Goal: Transaction & Acquisition: Subscribe to service/newsletter

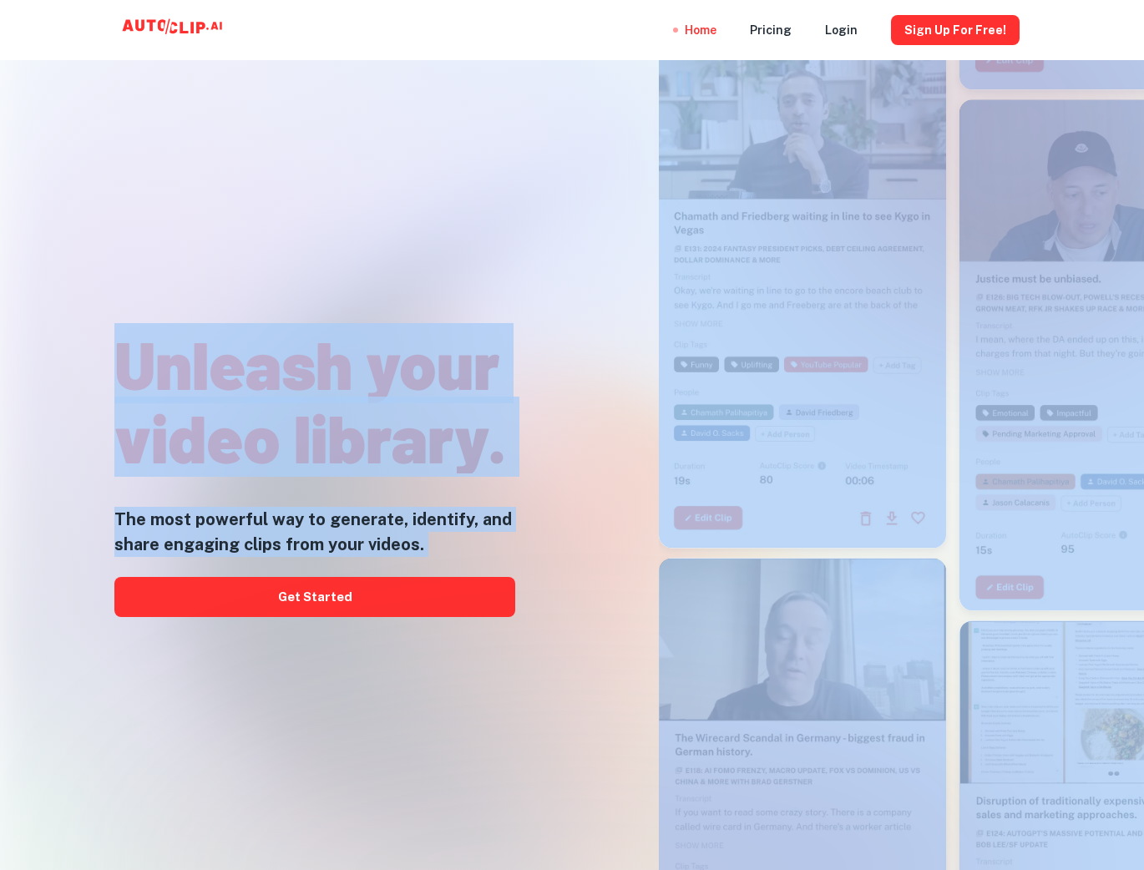
drag, startPoint x: 1056, startPoint y: 42, endPoint x: 1053, endPoint y: 85, distance: 43.5
click at [1053, 85] on div "Home Pricing Login Sign Up for free! Unleash your video library. The most power…" at bounding box center [572, 448] width 1144 height 870
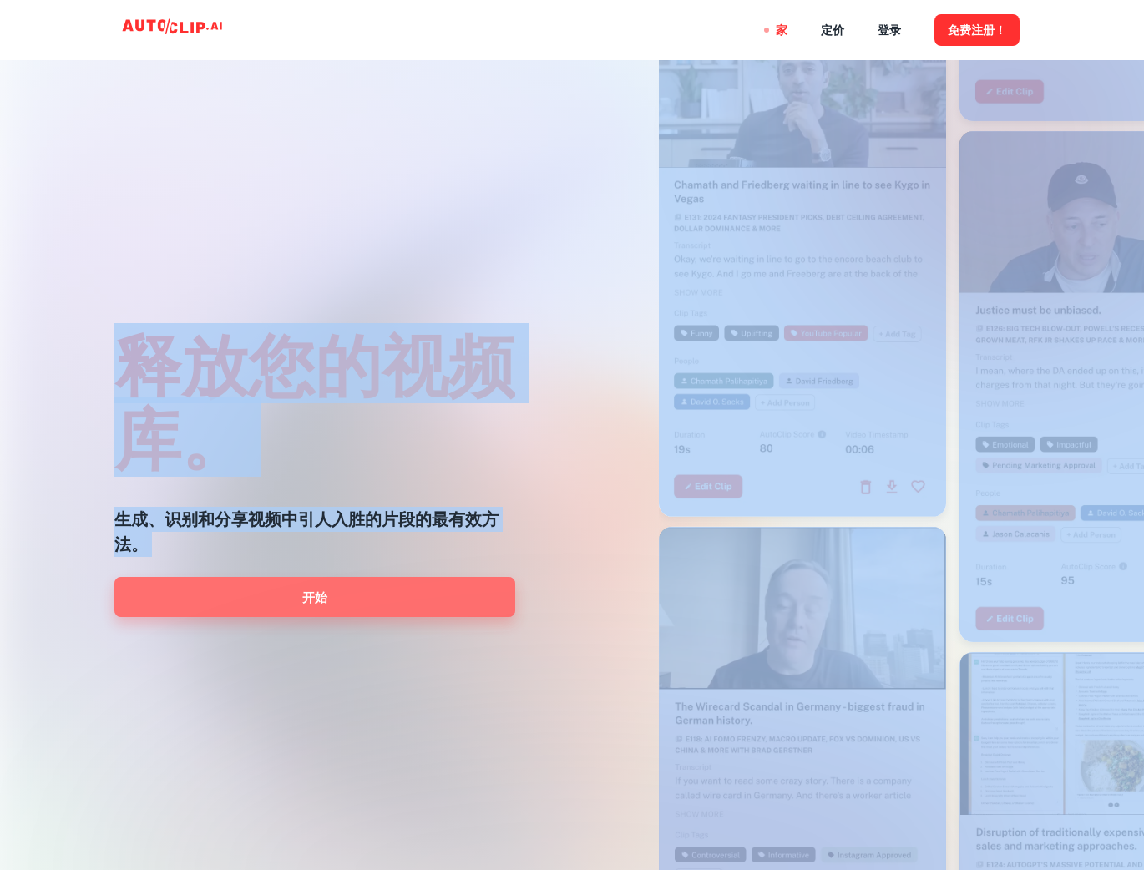
click at [308, 601] on font "开始" at bounding box center [314, 598] width 25 height 14
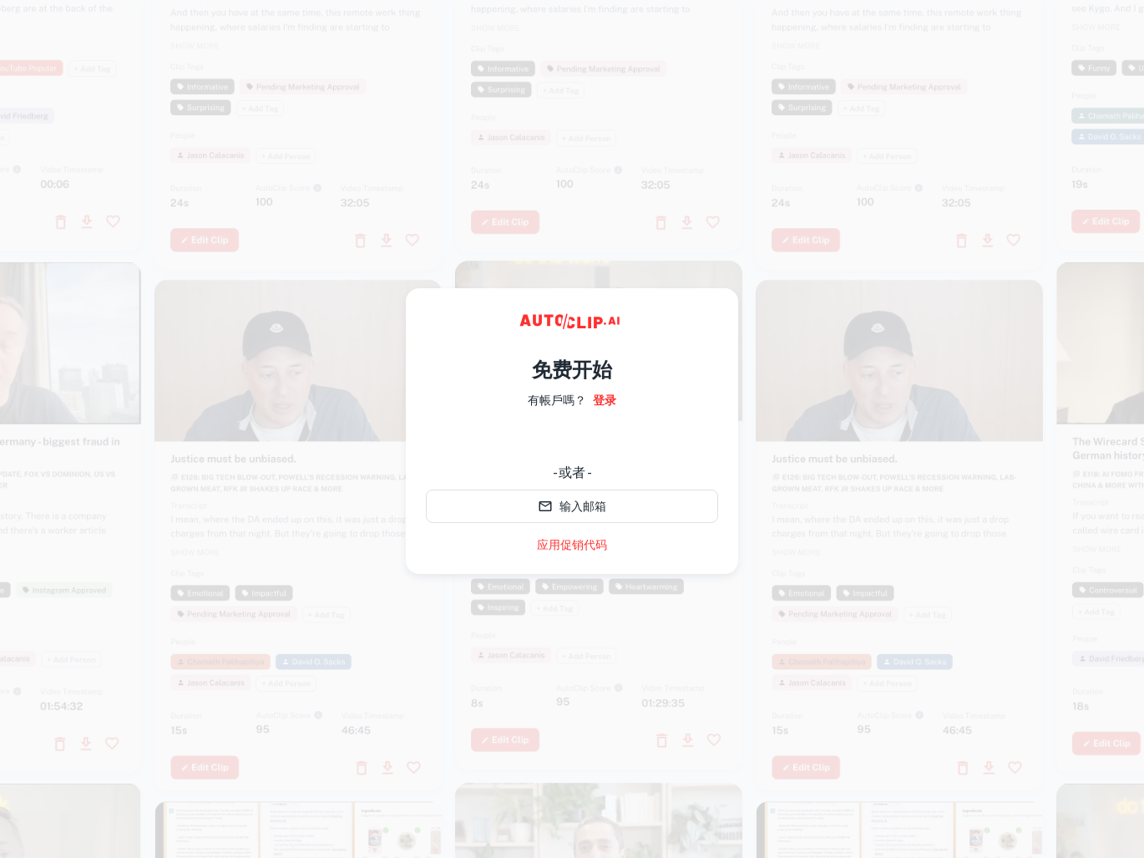
scroll to position [26, 0]
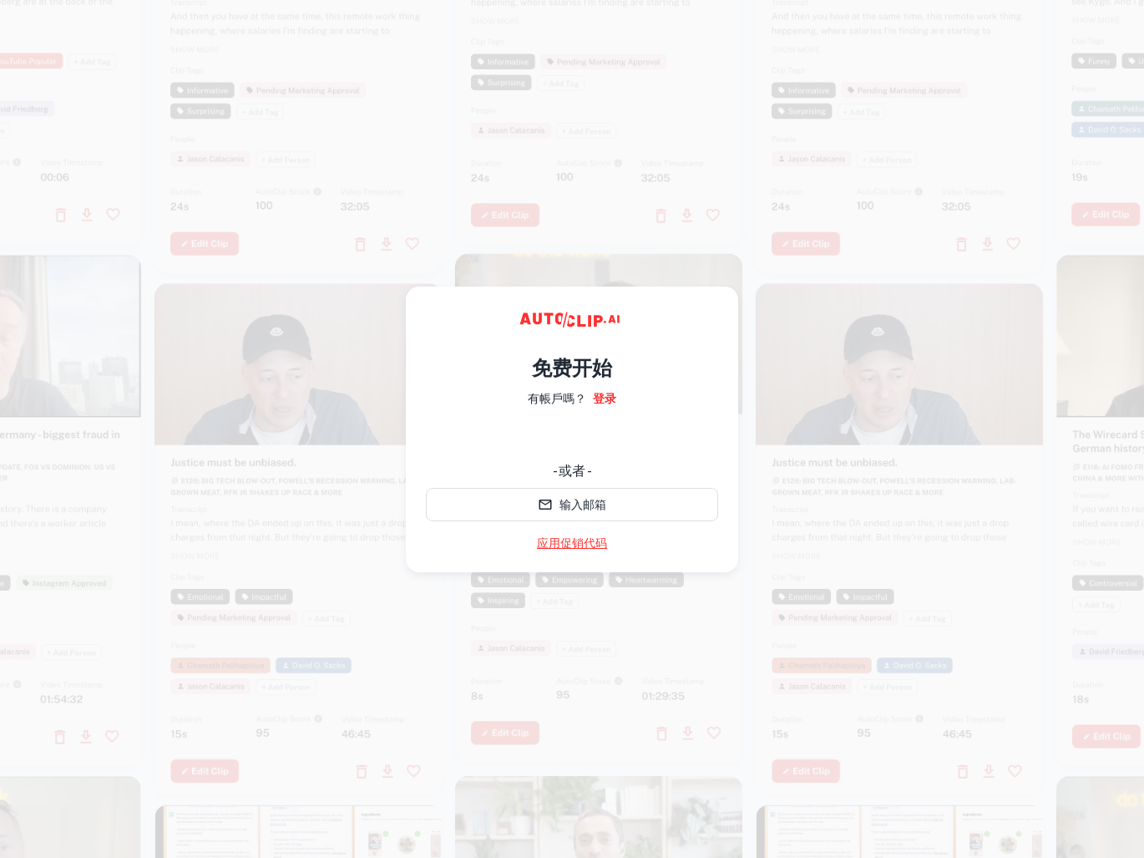
click at [591, 536] on font "应用促销代码" at bounding box center [572, 542] width 70 height 13
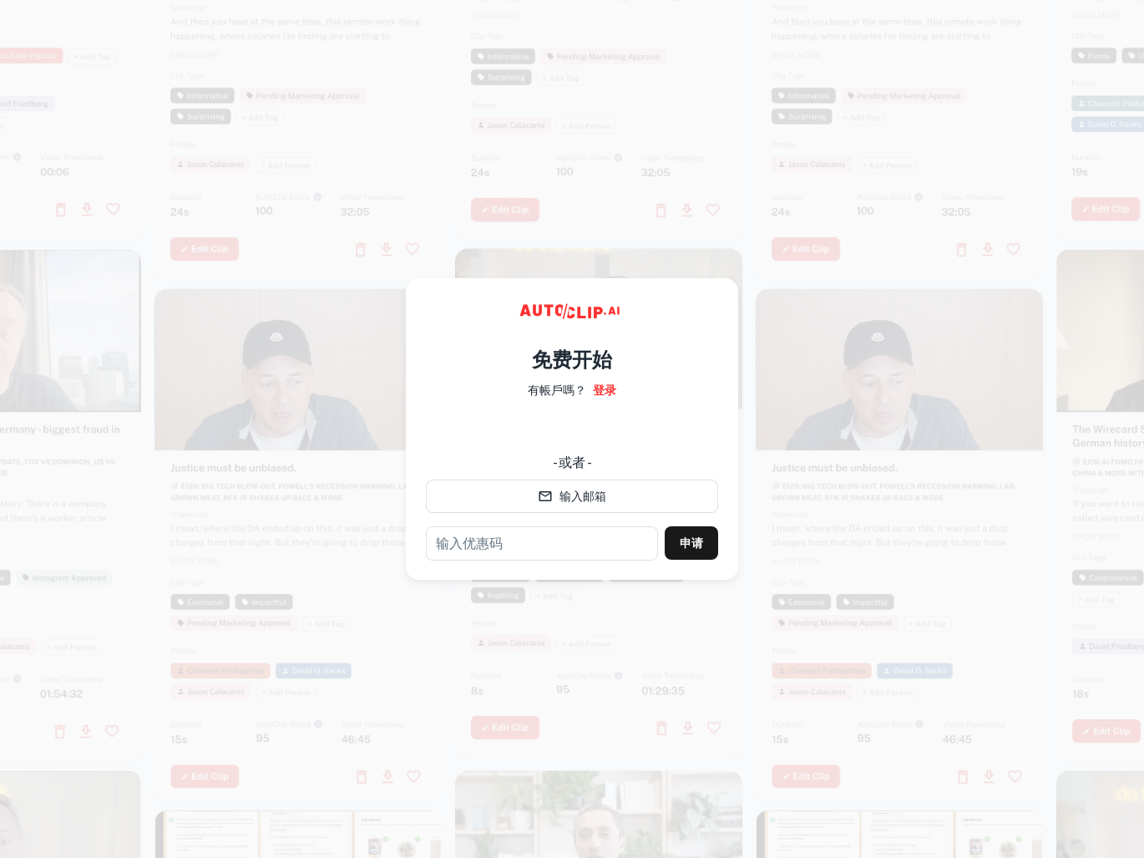
click at [448, 243] on div at bounding box center [599, 429] width 1490 height 858
click at [214, 258] on div at bounding box center [298, 24] width 287 height 511
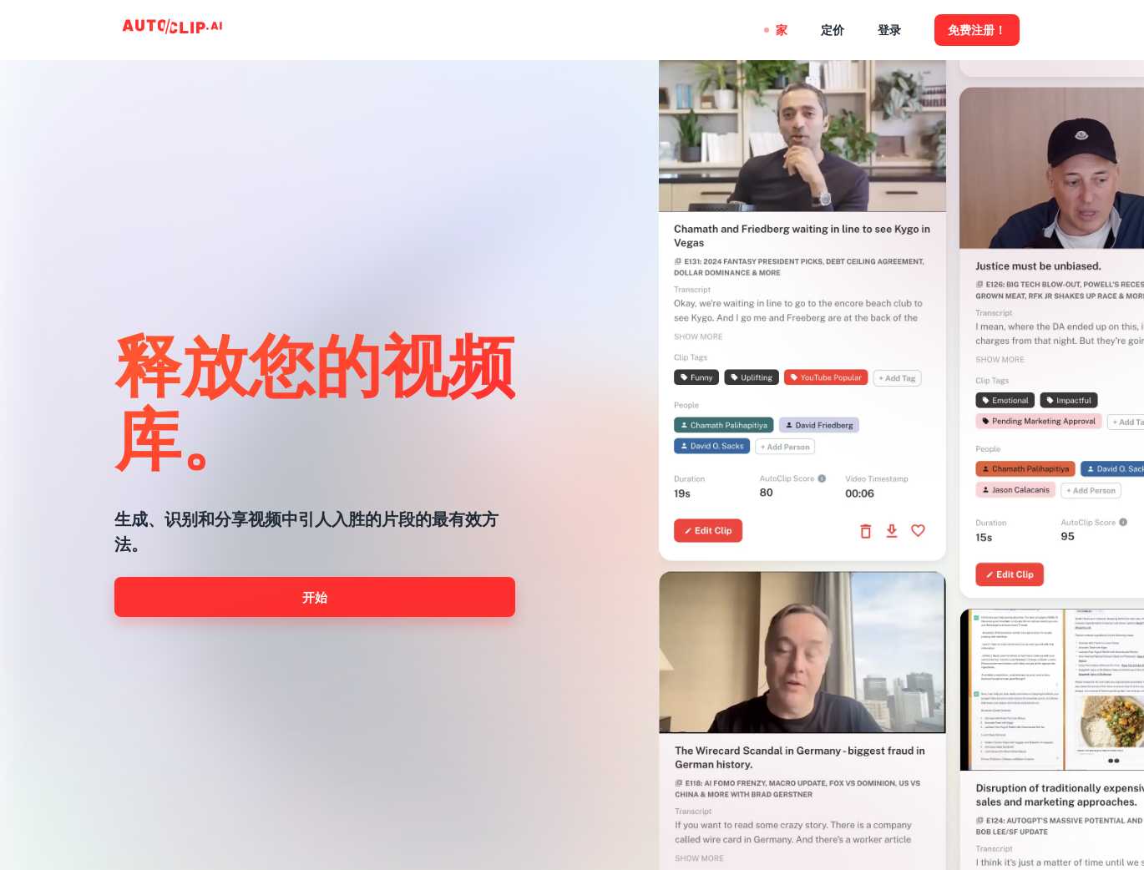
click at [304, 596] on font "开始" at bounding box center [314, 598] width 25 height 14
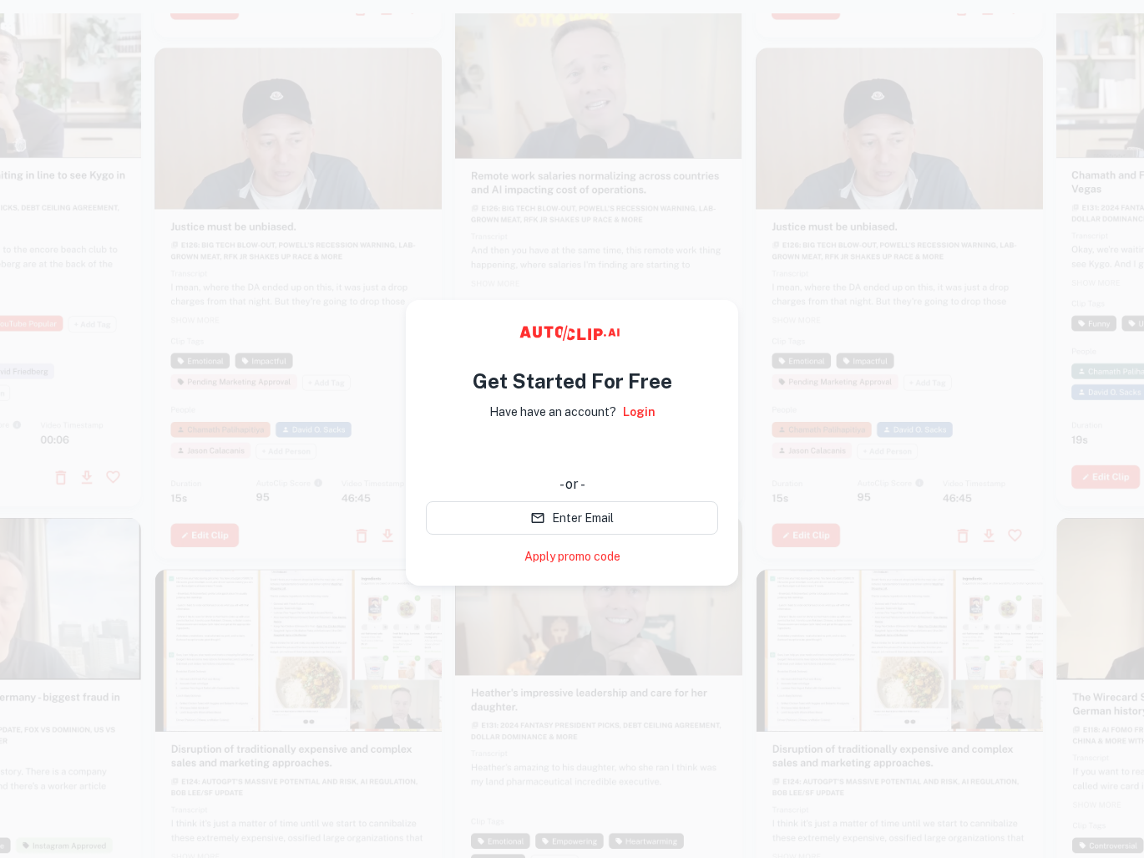
click at [884, 138] on video at bounding box center [899, 120] width 287 height 144
click at [572, 137] on video at bounding box center [598, 65] width 287 height 144
